Goal: Task Accomplishment & Management: Use online tool/utility

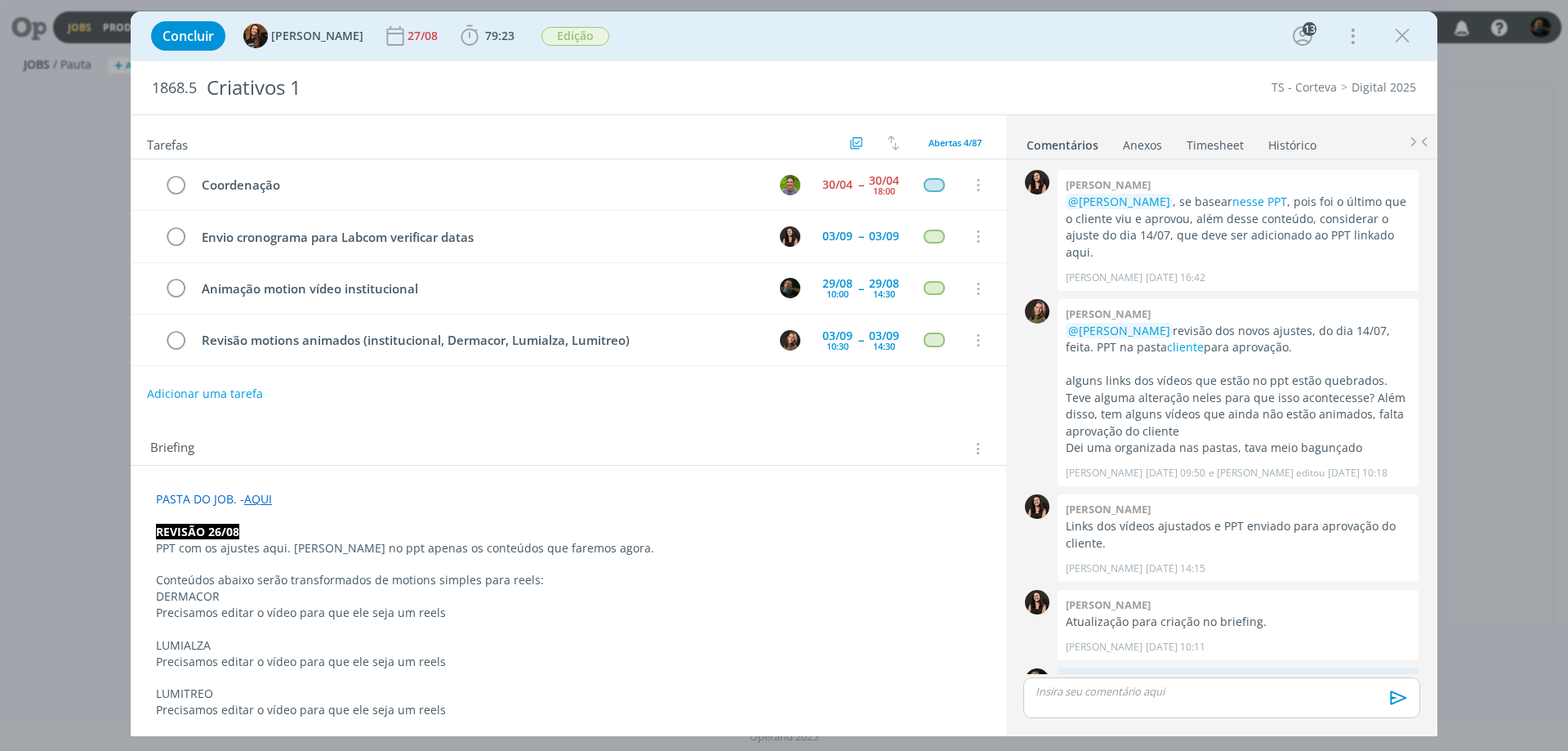
scroll to position [1857, 0]
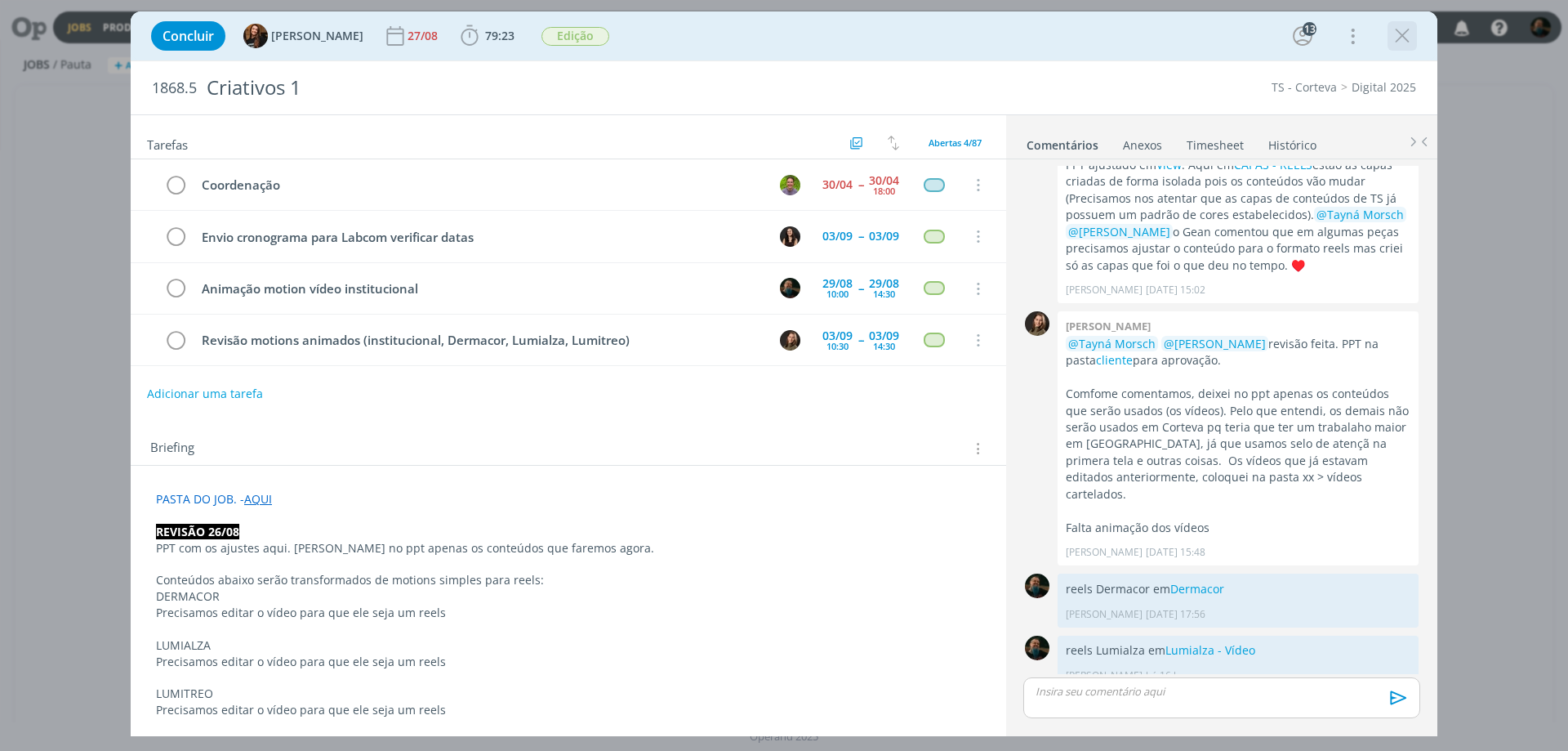
click at [1254, 34] on icon "dialog" at bounding box center [1401, 35] width 24 height 24
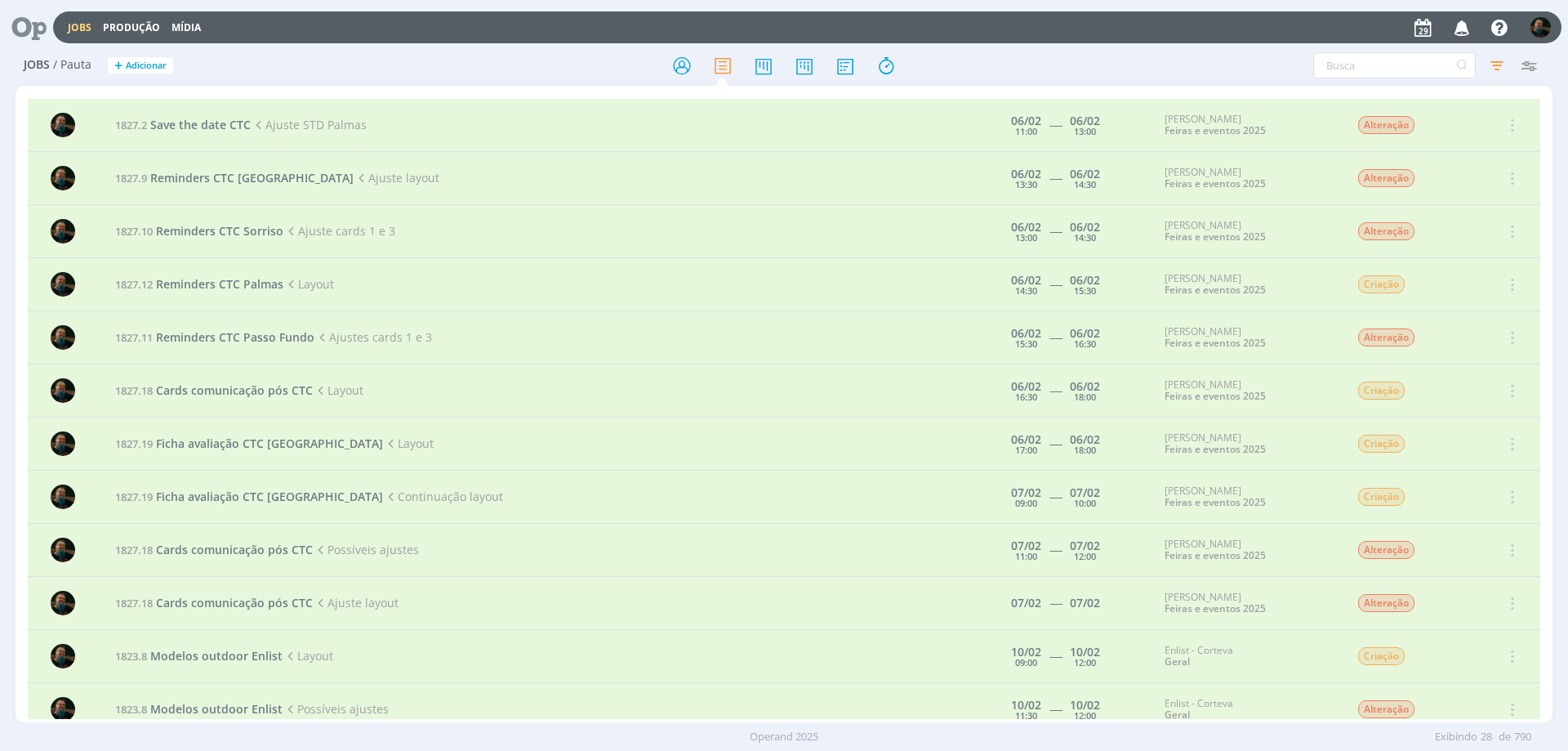
click at [26, 24] on icon at bounding box center [23, 28] width 33 height 32
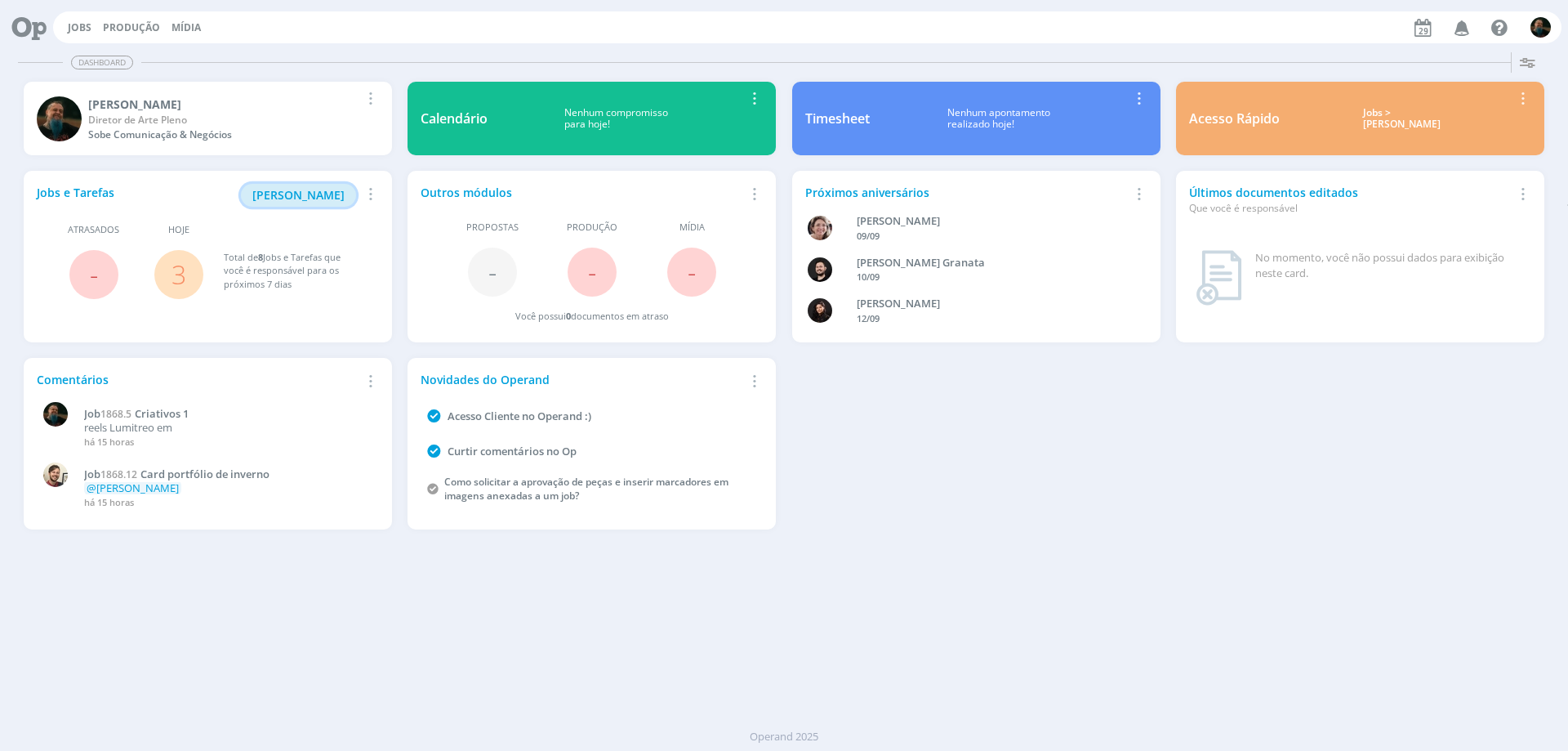
click at [310, 198] on span "[PERSON_NAME]" at bounding box center [298, 194] width 92 height 16
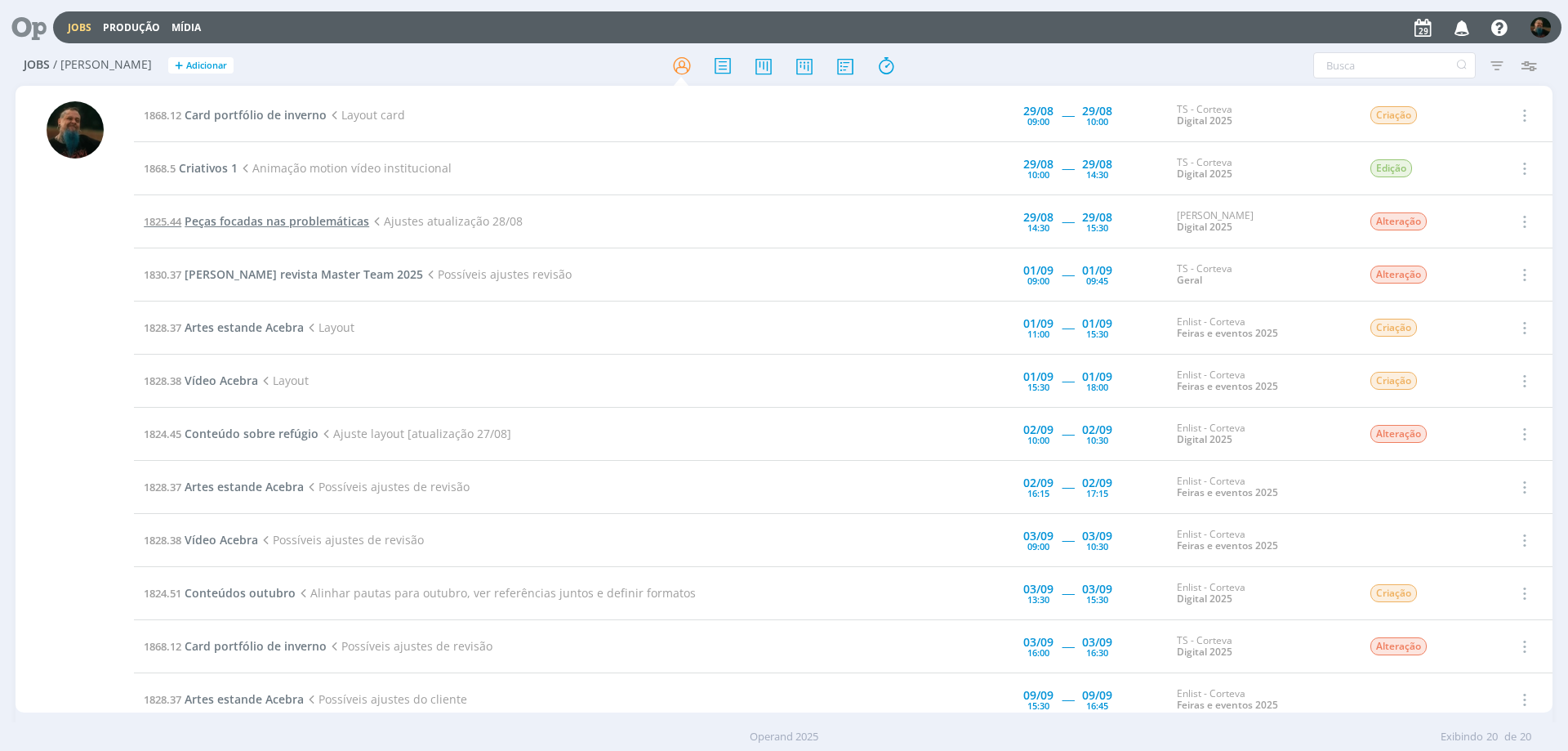
click at [294, 220] on span "Peças focadas nas problemáticas" at bounding box center [277, 221] width 185 height 16
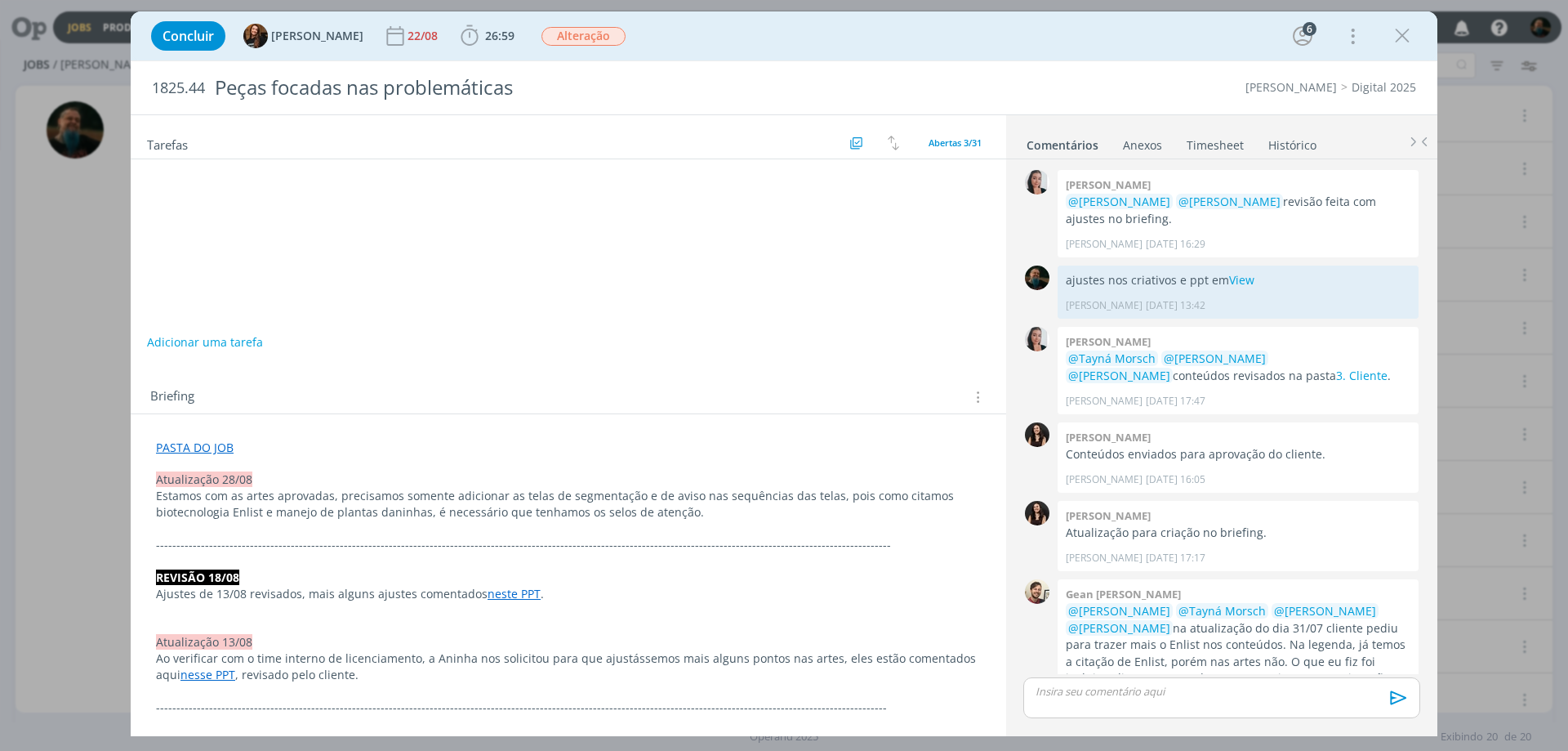
scroll to position [1362, 0]
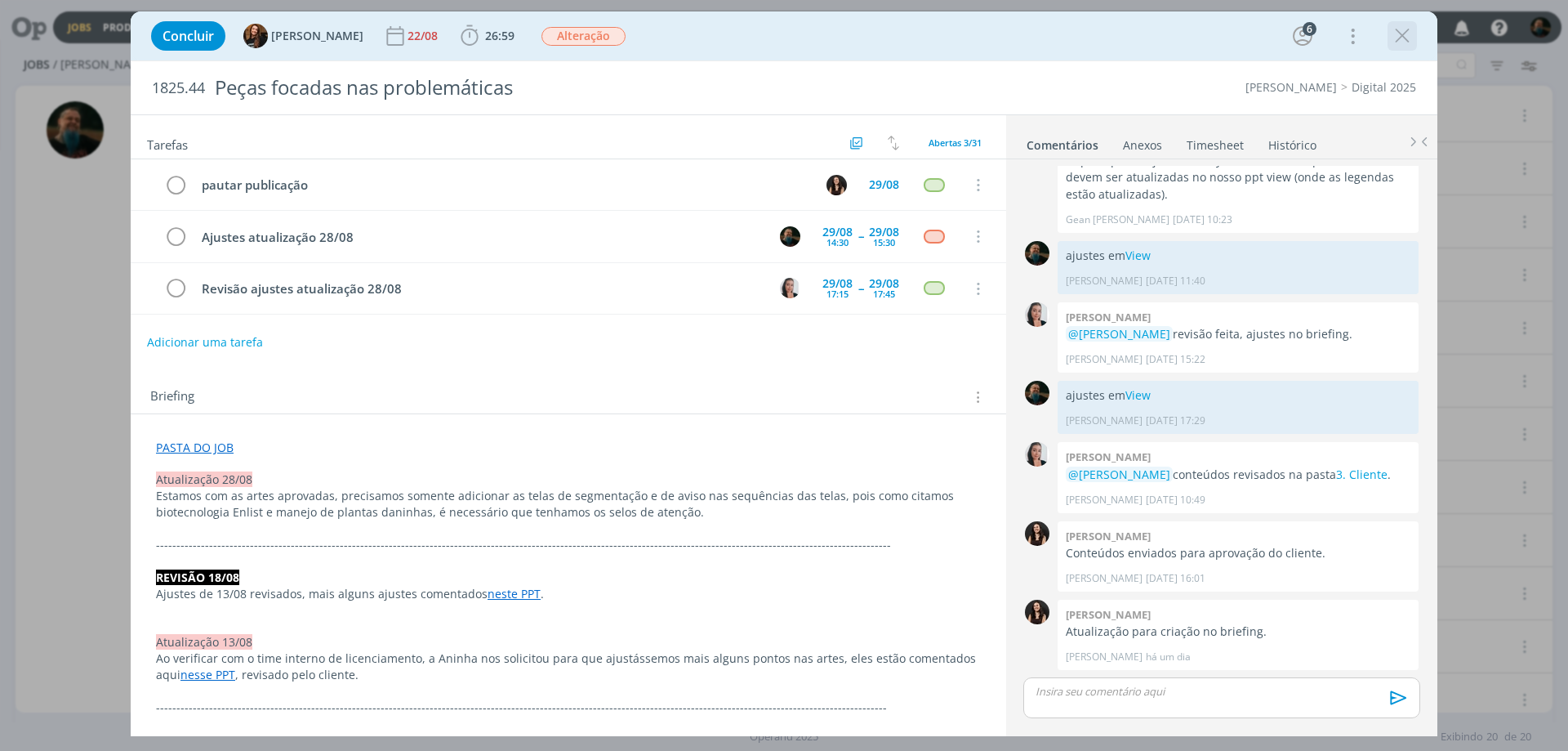
click at [1254, 32] on icon "dialog" at bounding box center [1401, 35] width 24 height 24
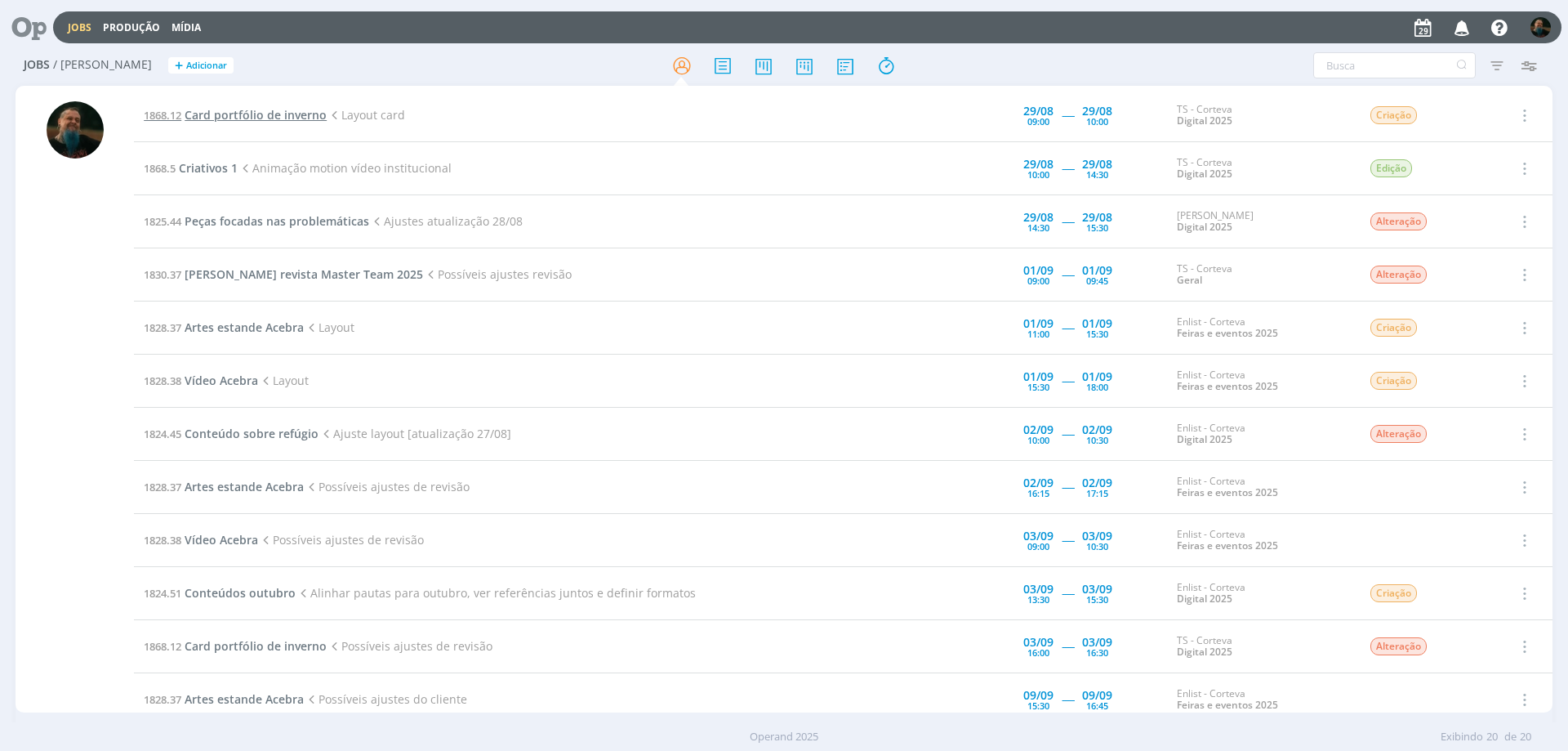
click at [263, 110] on span "Card portfólio de inverno" at bounding box center [256, 114] width 142 height 16
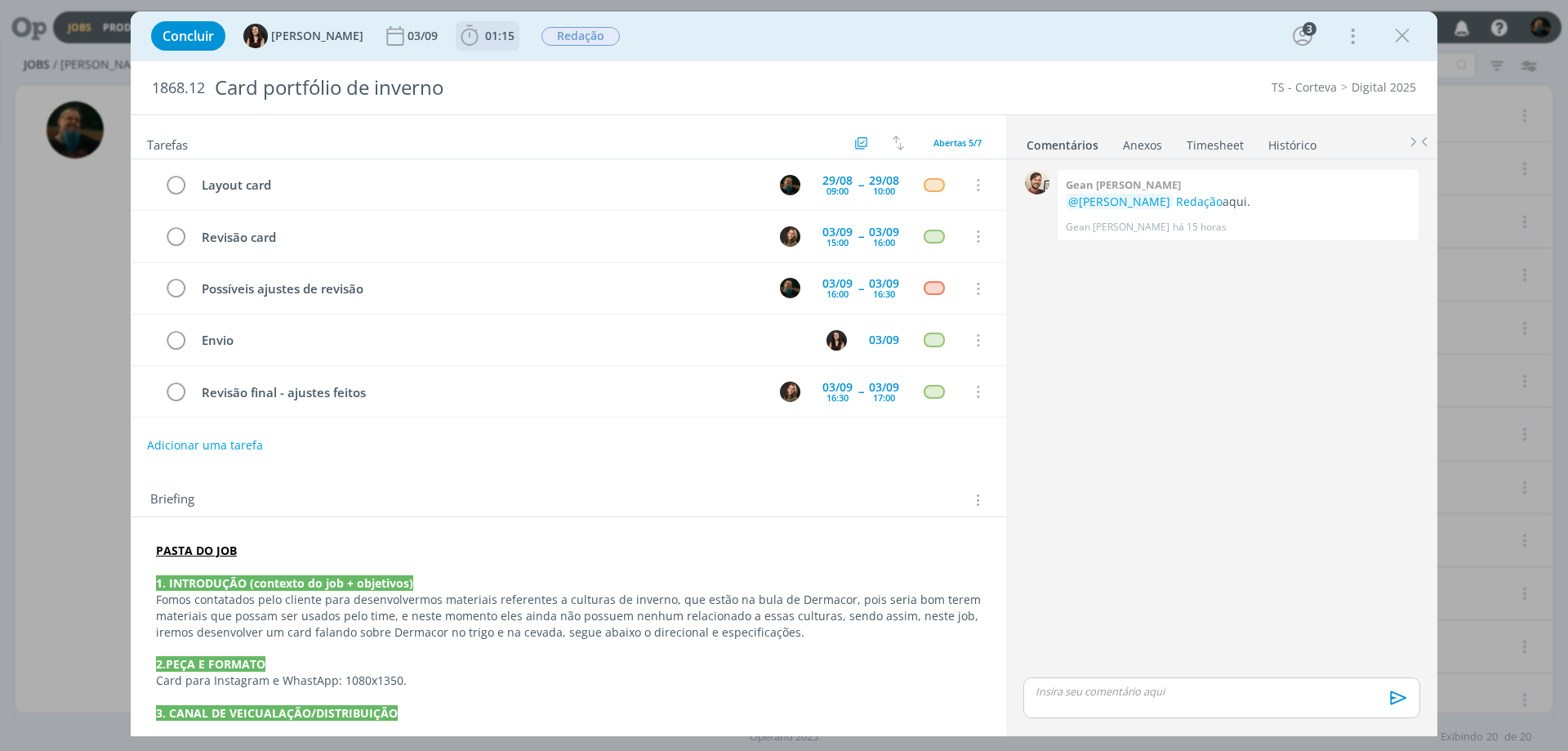
click at [485, 38] on span "01:15" at bounding box center [499, 35] width 29 height 16
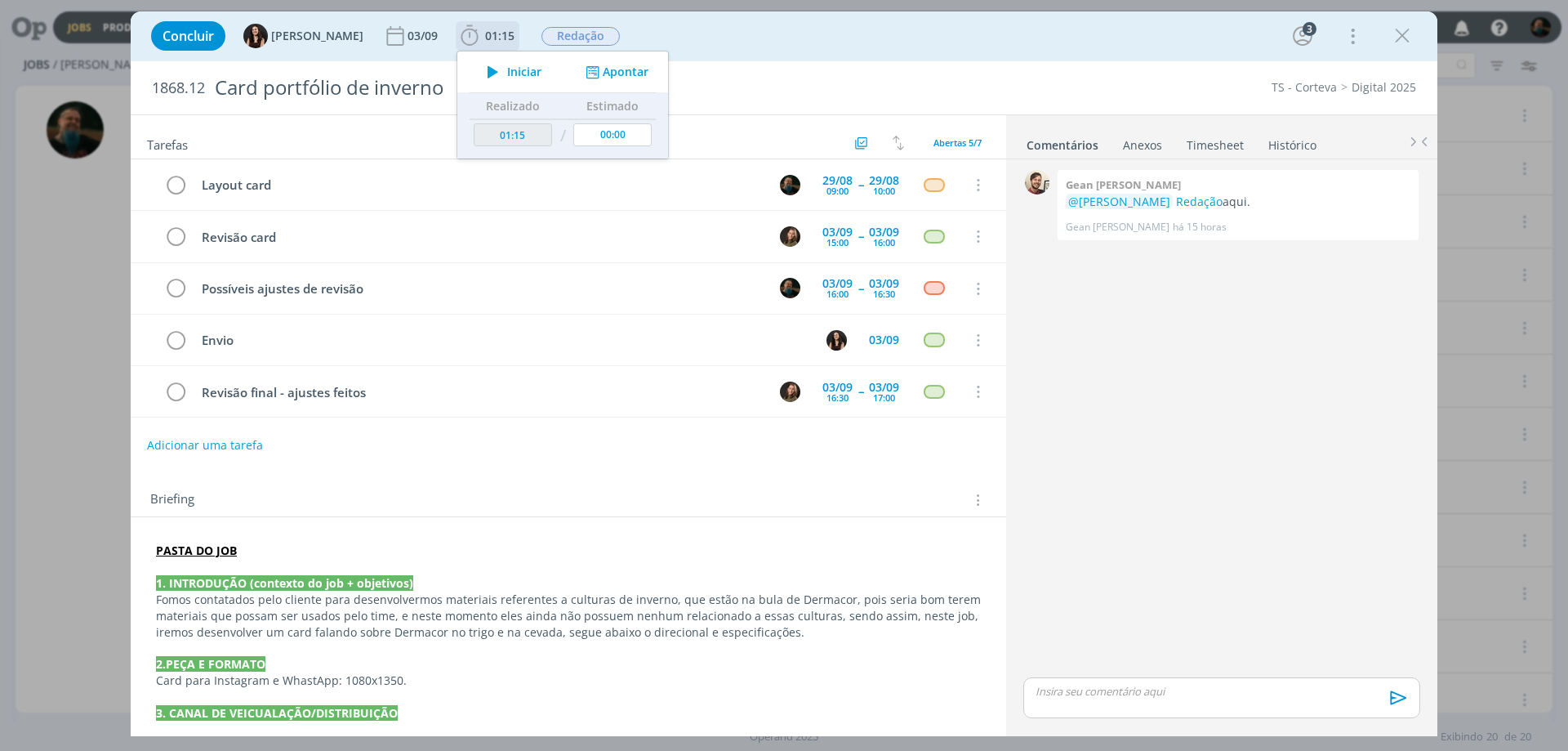
click at [507, 66] on span "Iniciar" at bounding box center [524, 72] width 34 height 12
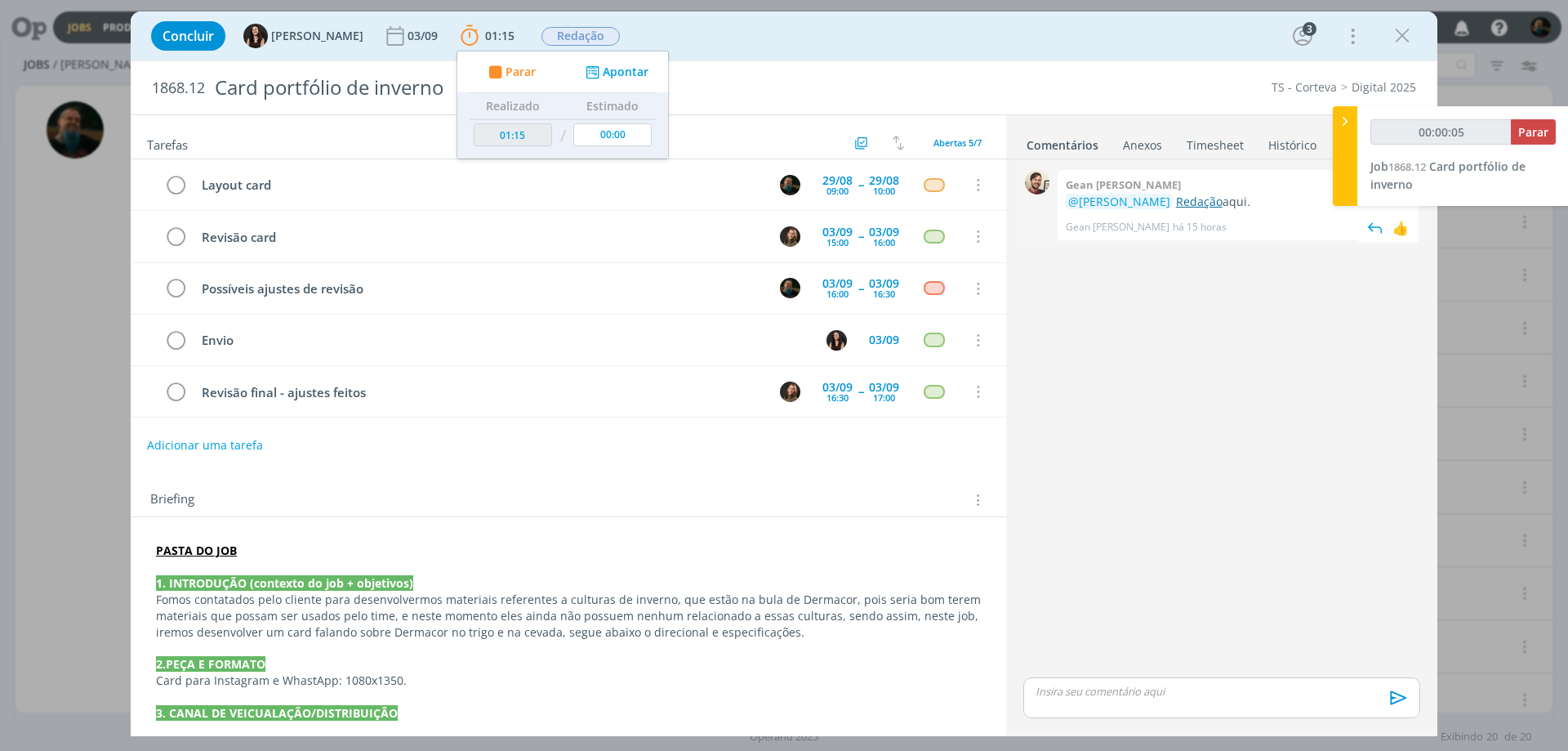
click at [1189, 205] on link "Redação" at bounding box center [1200, 201] width 47 height 16
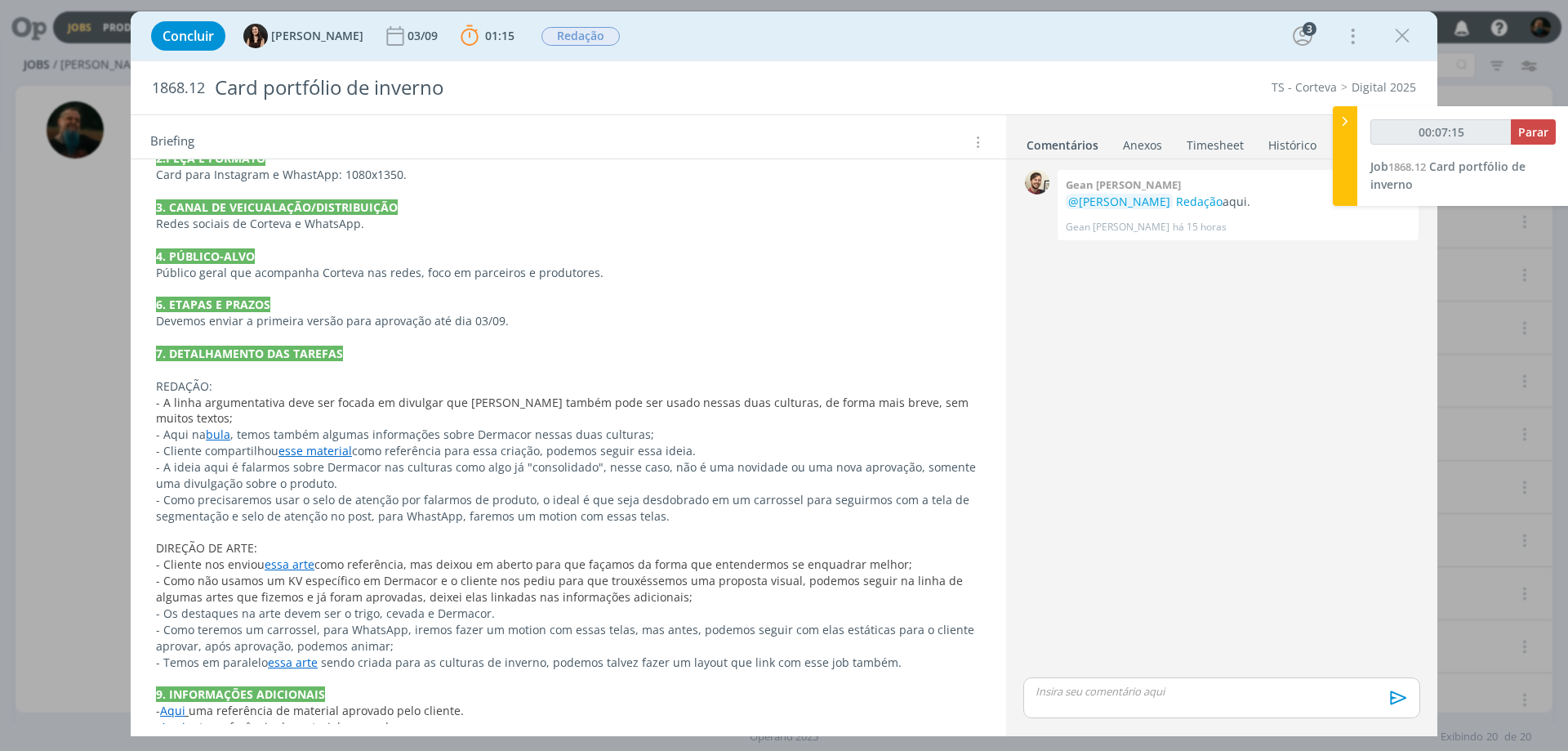
scroll to position [529, 0]
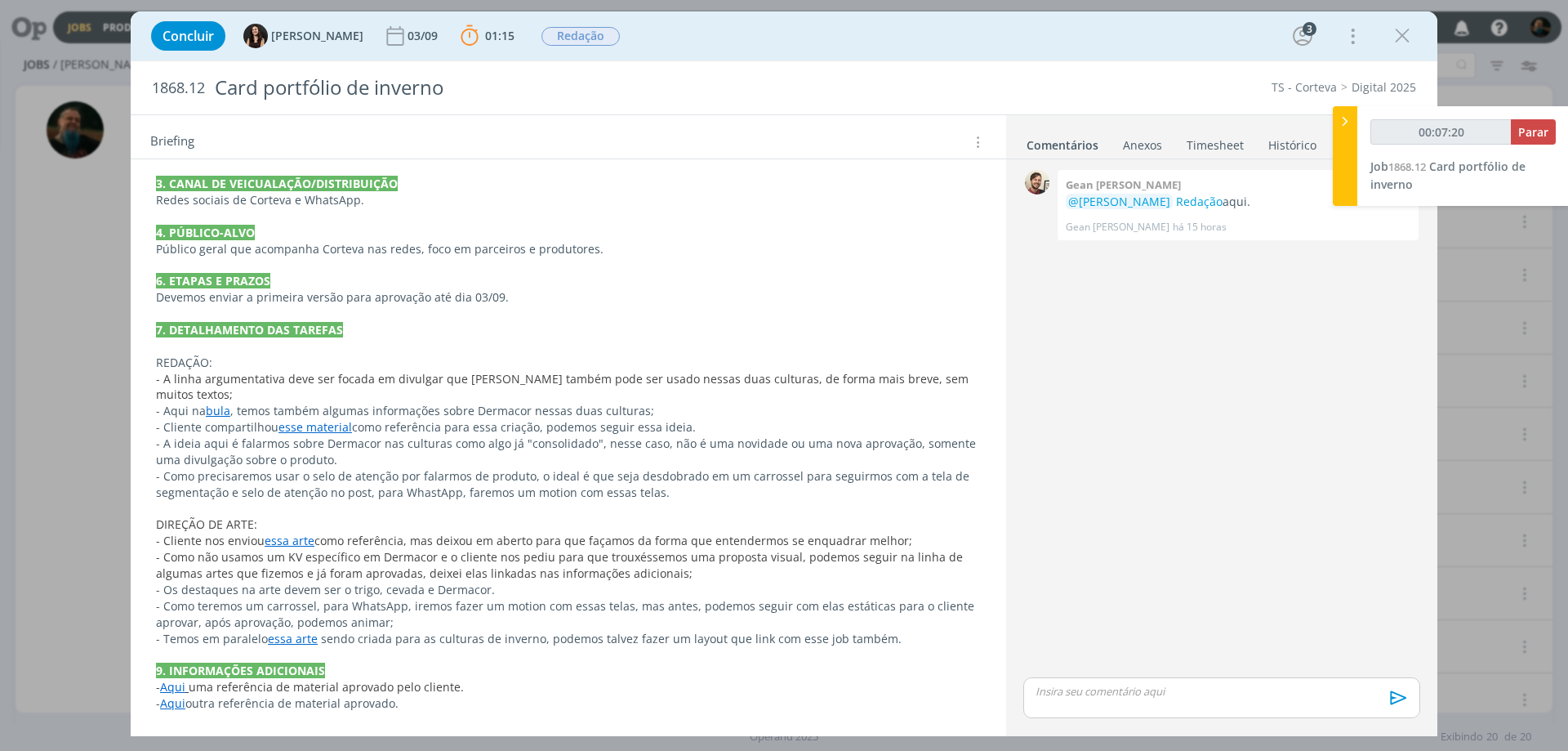
click at [286, 541] on link "essa arte" at bounding box center [290, 540] width 50 height 16
click at [315, 568] on link "[URL][DOMAIN_NAME]" at bounding box center [262, 571] width 123 height 21
click at [293, 573] on link "essa arte" at bounding box center [294, 639] width 50 height 16
click at [322, 573] on link "[URL][DOMAIN_NAME]" at bounding box center [262, 670] width 123 height 21
type input "00:36:03"
